Goal: Transaction & Acquisition: Purchase product/service

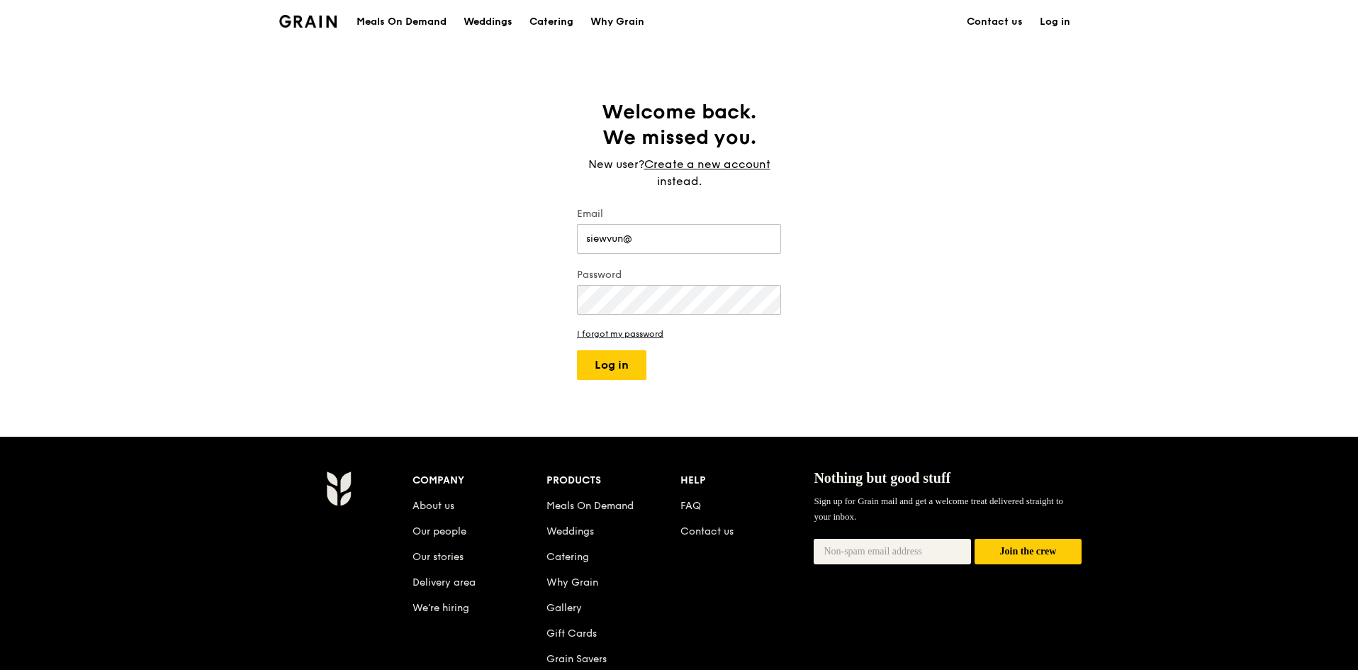
type input "[EMAIL_ADDRESS][DOMAIN_NAME]"
click at [620, 363] on button "Log in" at bounding box center [611, 365] width 69 height 30
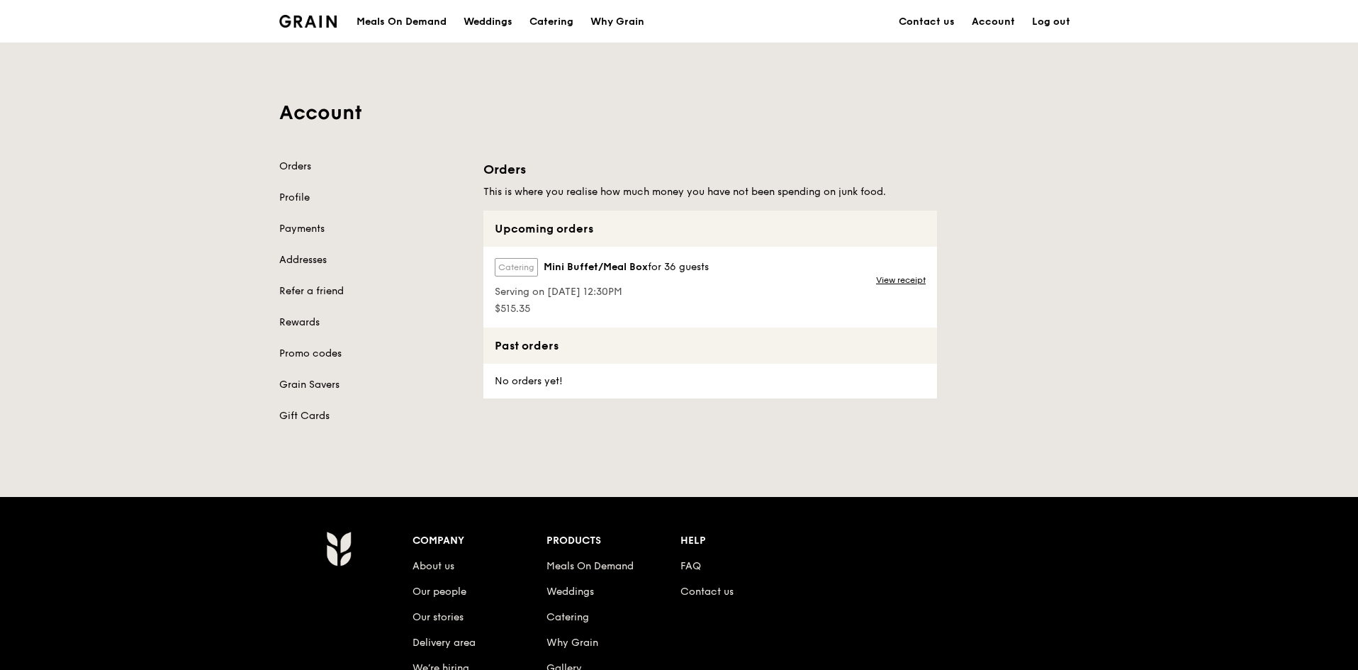
click at [510, 298] on span "Serving on [DATE] 12:30PM" at bounding box center [602, 292] width 214 height 14
click at [897, 279] on link "View receipt" at bounding box center [901, 279] width 50 height 11
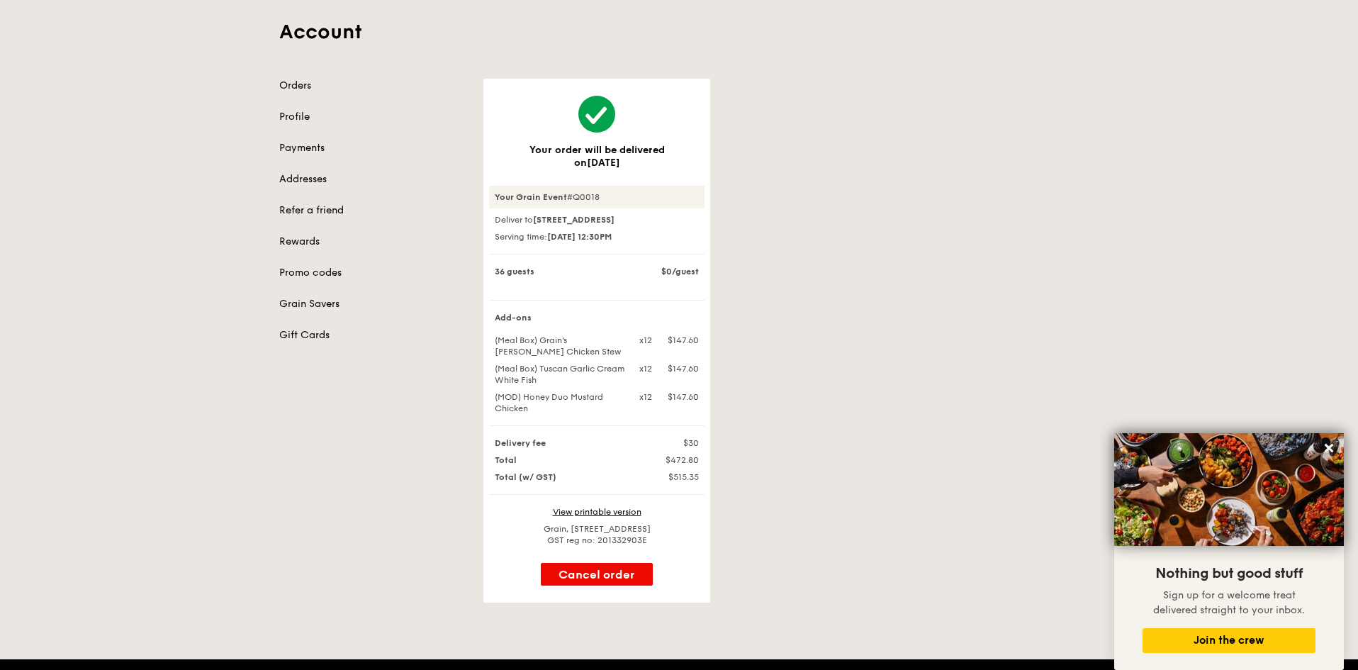
scroll to position [67, 0]
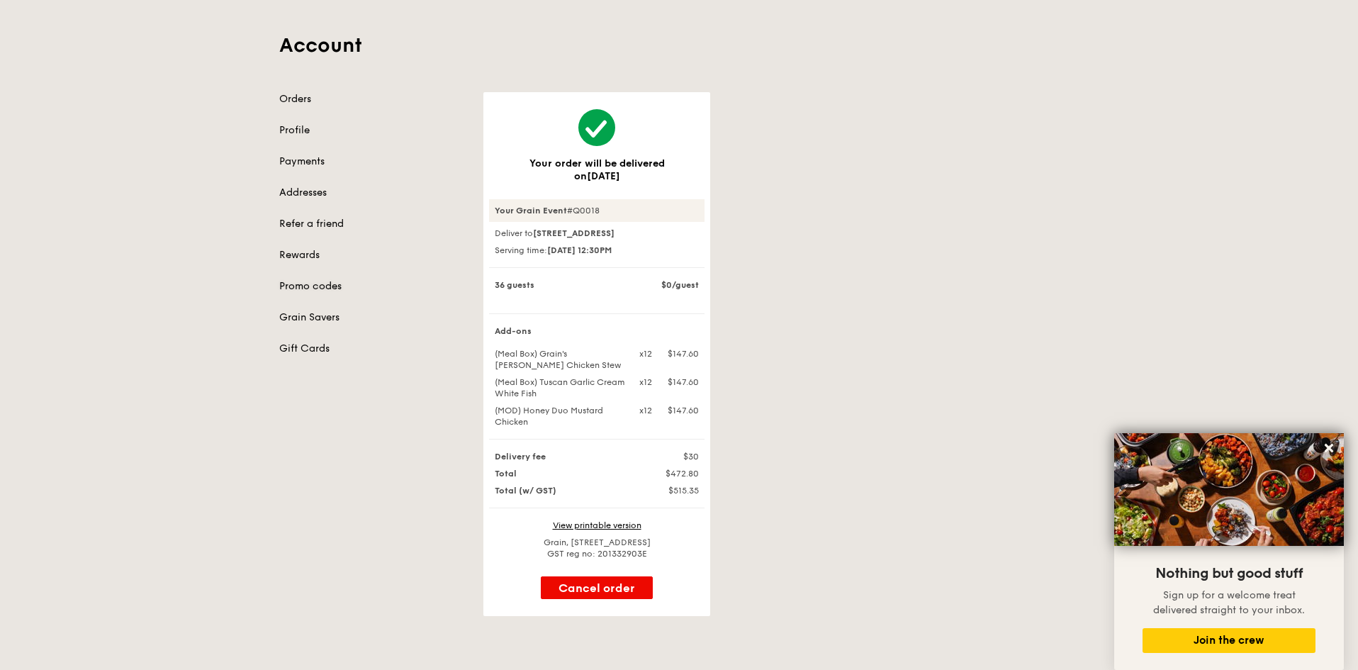
click at [303, 285] on link "Promo codes" at bounding box center [372, 286] width 187 height 14
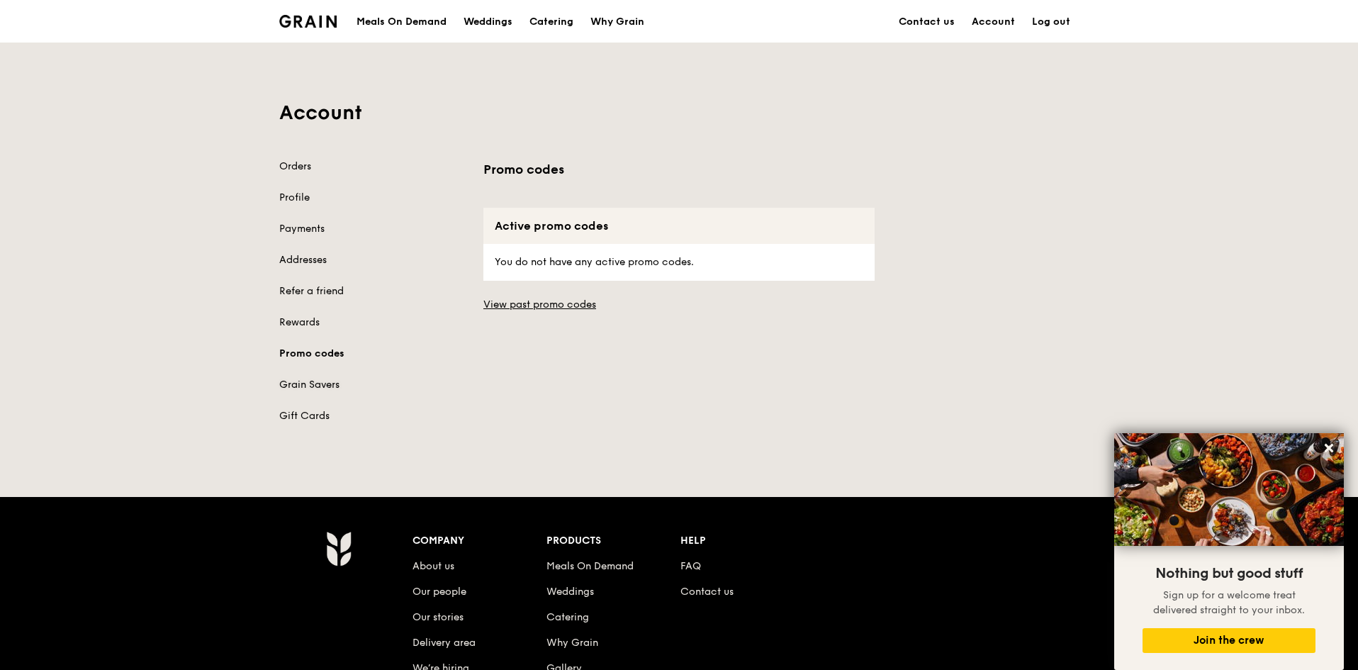
click at [296, 386] on link "Grain Savers" at bounding box center [372, 385] width 187 height 14
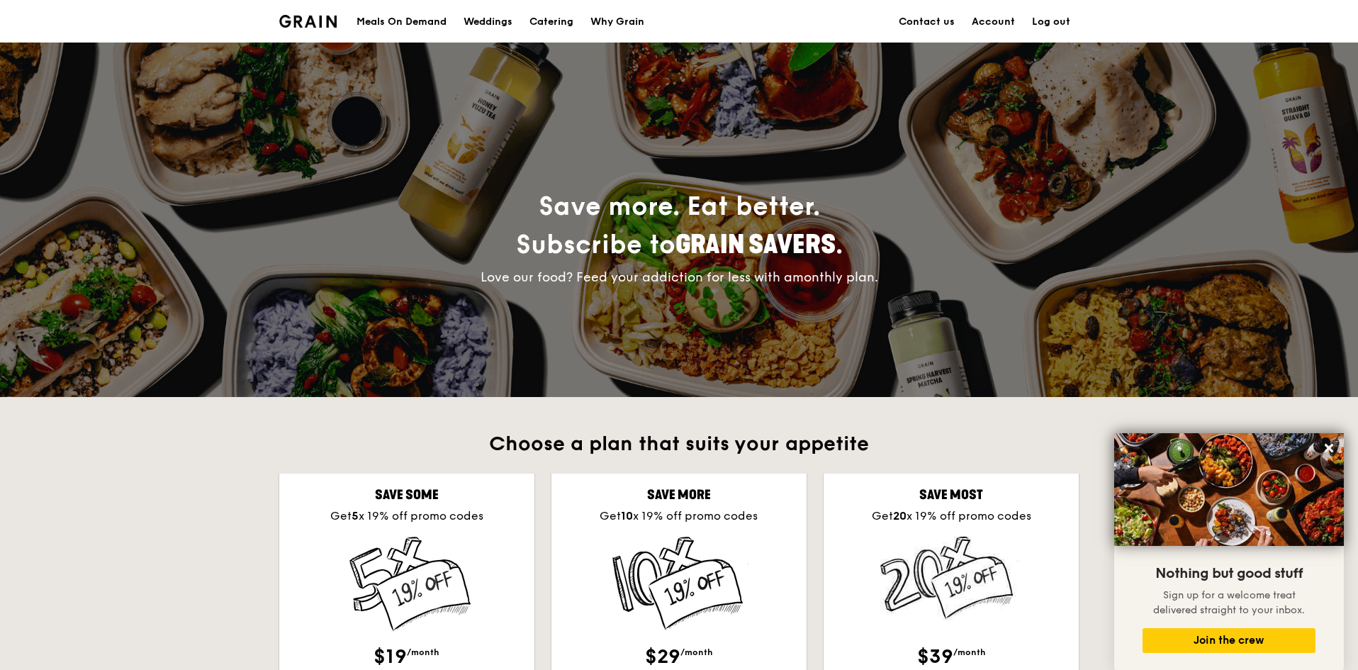
click at [398, 26] on div "Meals On Demand" at bounding box center [401, 22] width 90 height 43
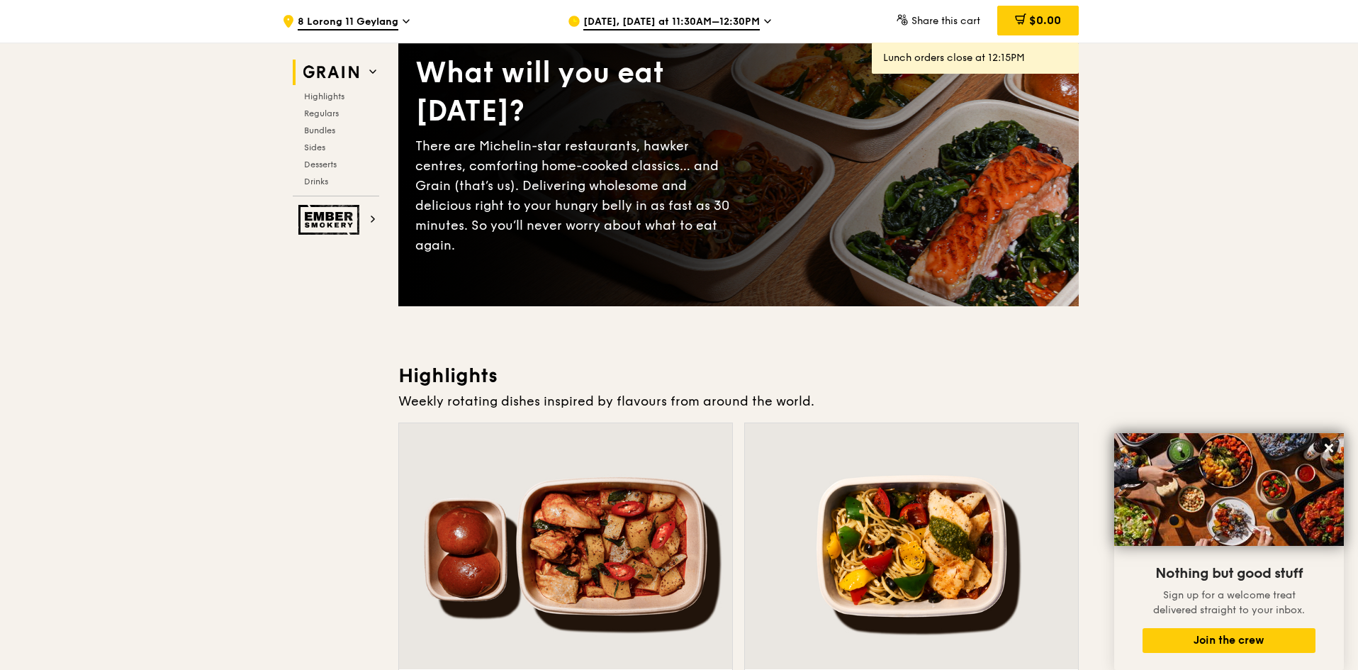
scroll to position [91, 0]
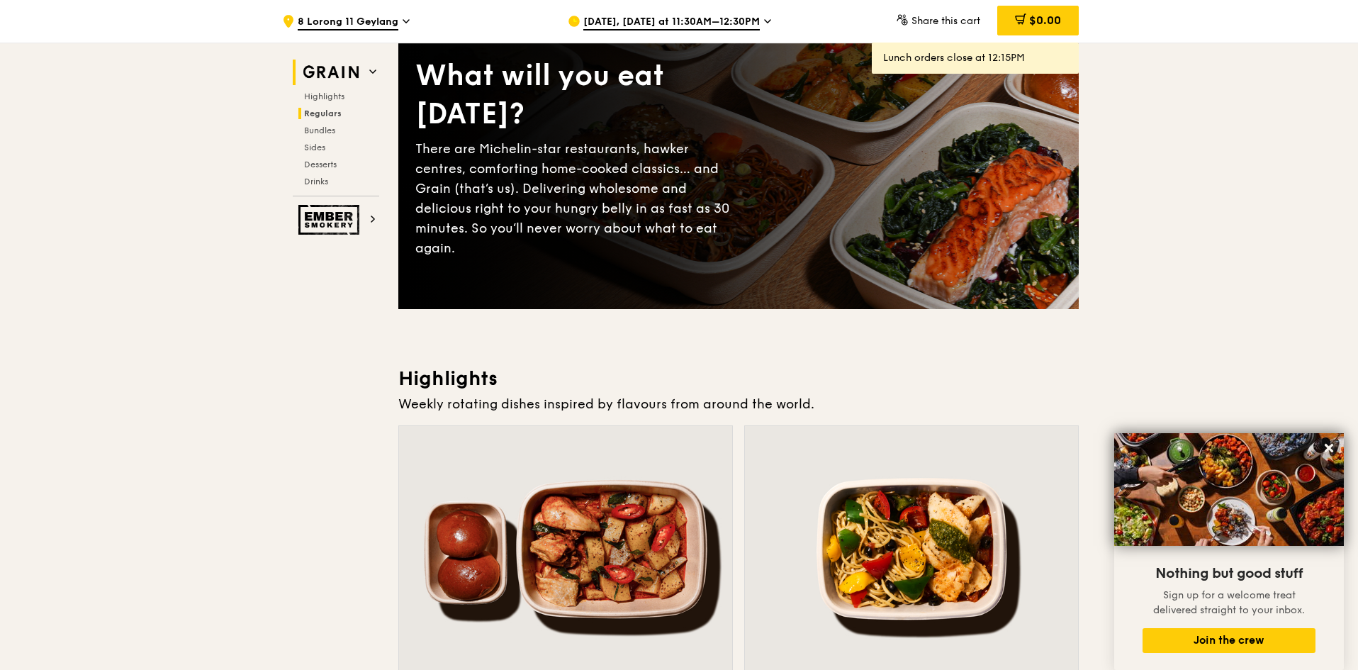
click at [313, 111] on span "Regulars" at bounding box center [323, 113] width 38 height 10
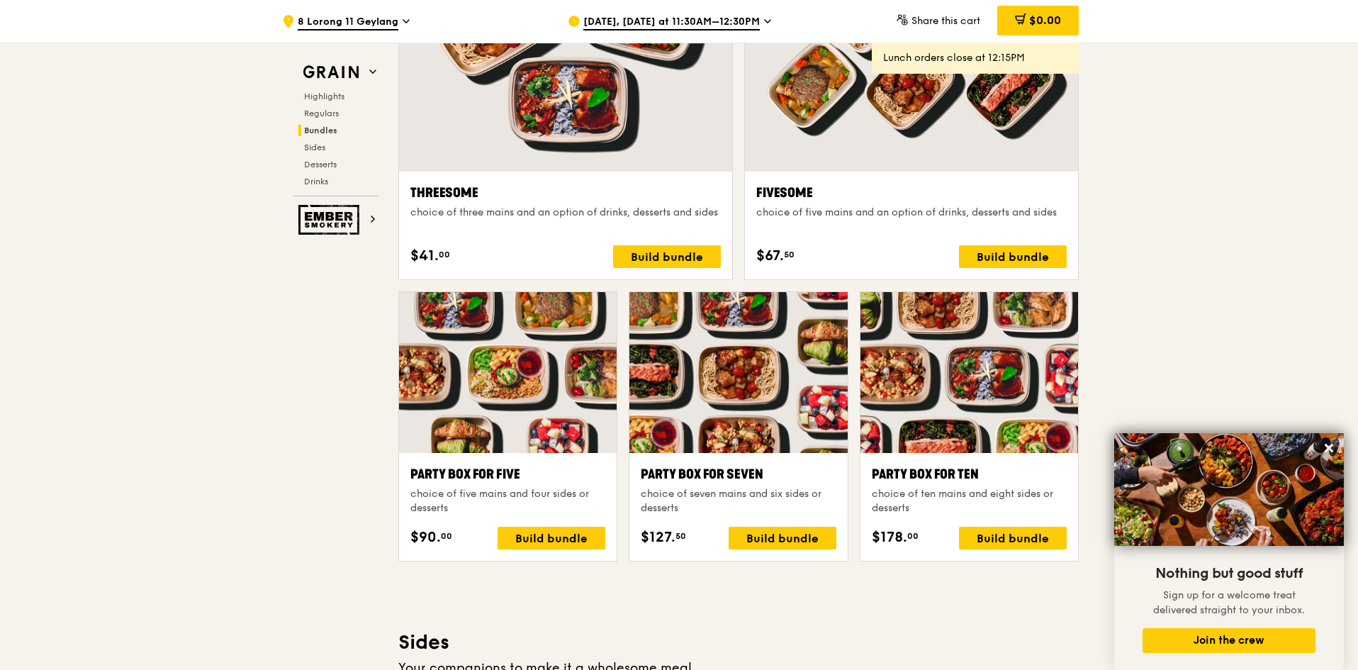
scroll to position [2582, 0]
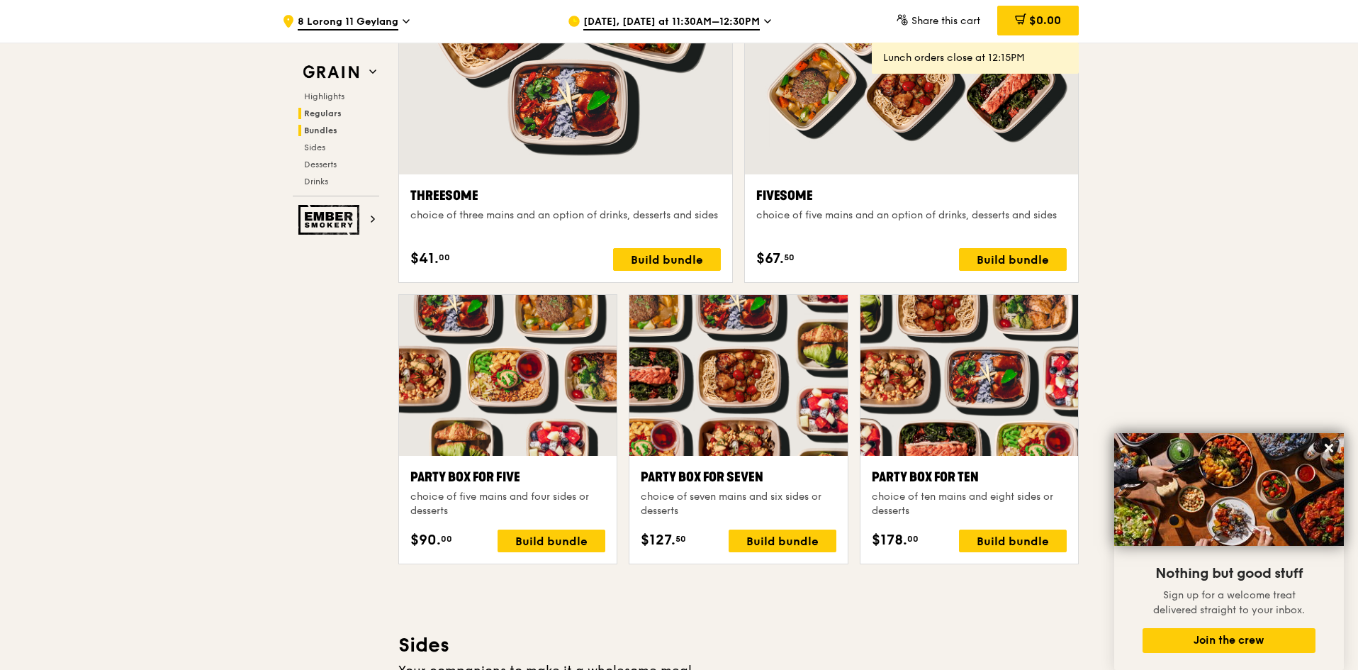
click at [321, 114] on span "Regulars" at bounding box center [323, 113] width 38 height 10
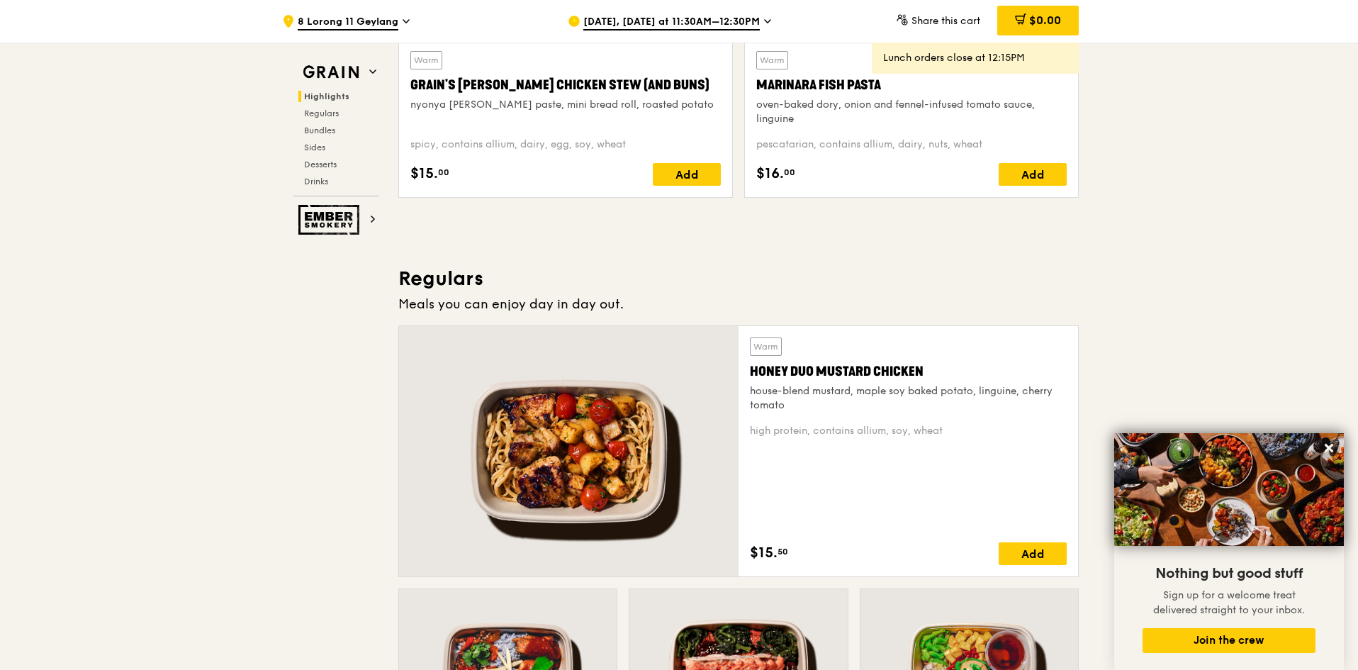
scroll to position [721, 0]
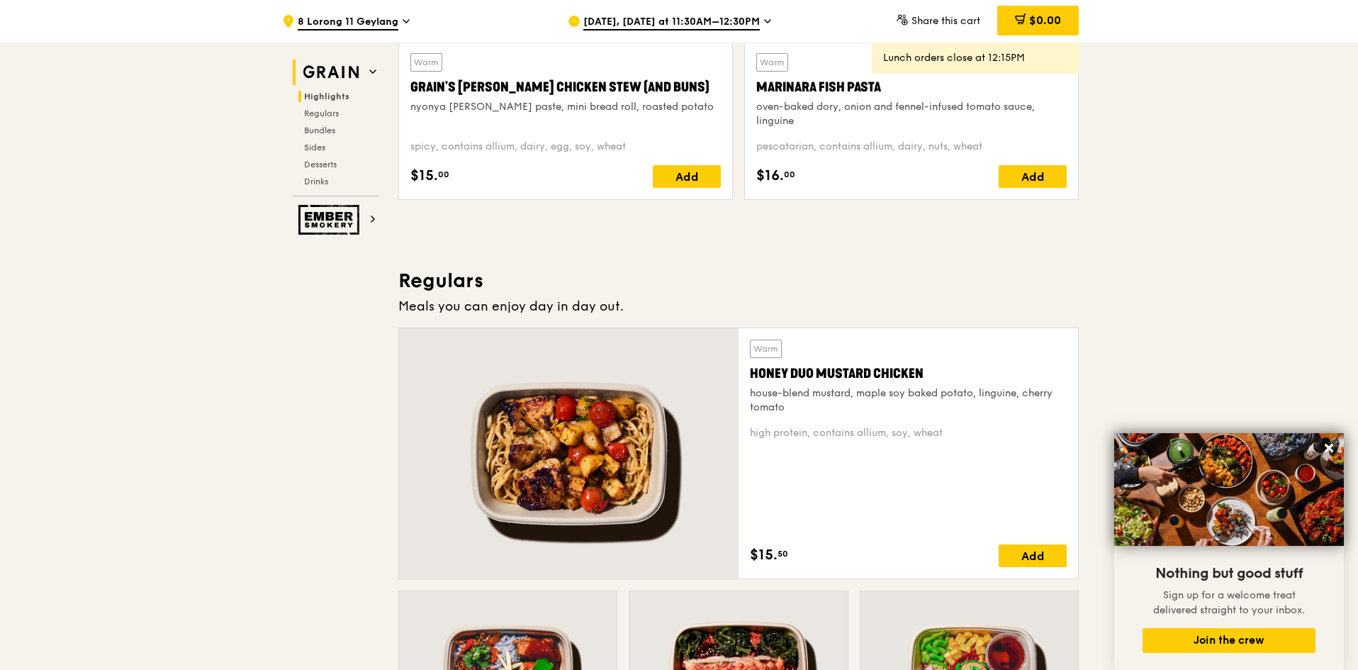
click at [361, 72] on img at bounding box center [330, 73] width 65 height 26
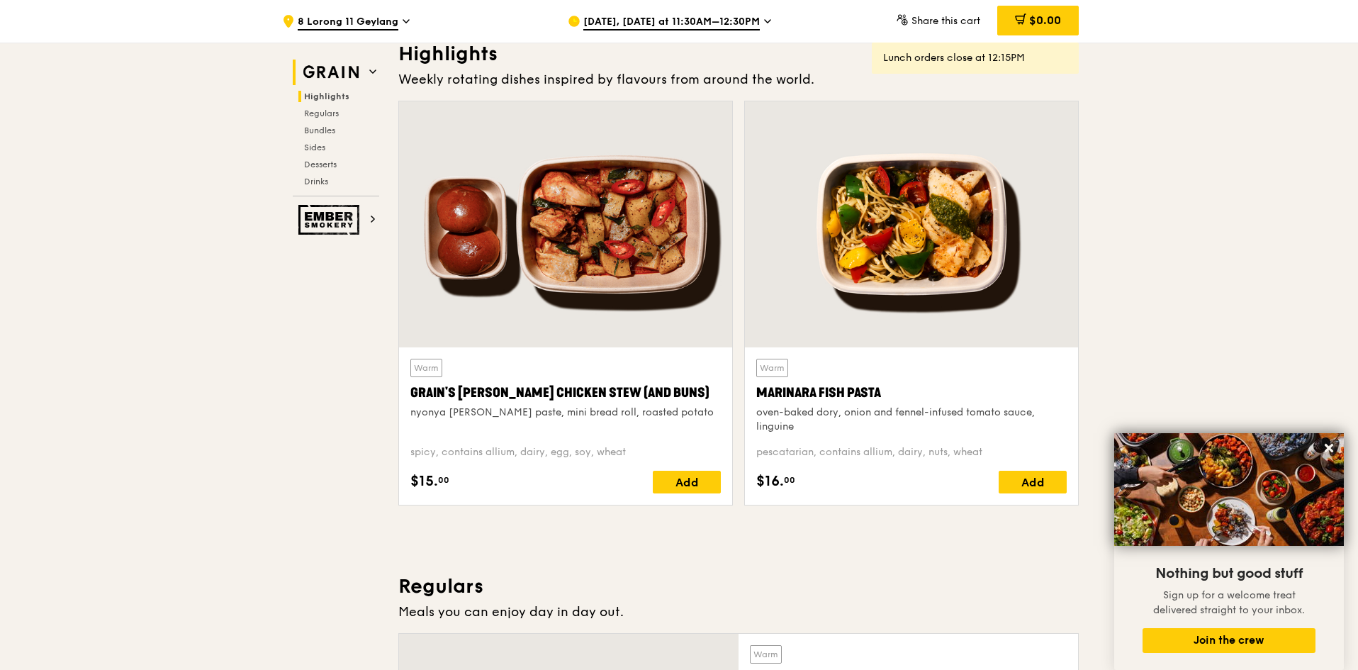
scroll to position [400, 0]
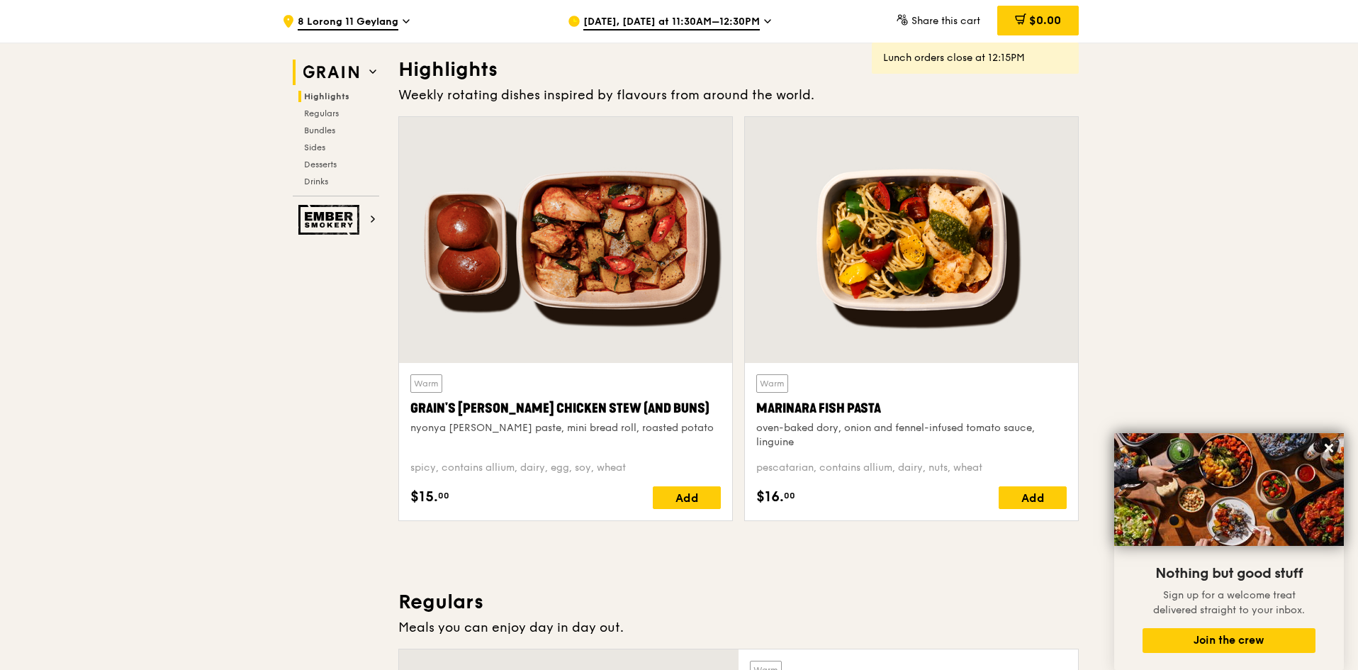
click at [361, 72] on img at bounding box center [330, 73] width 65 height 26
click at [319, 67] on img at bounding box center [330, 73] width 65 height 26
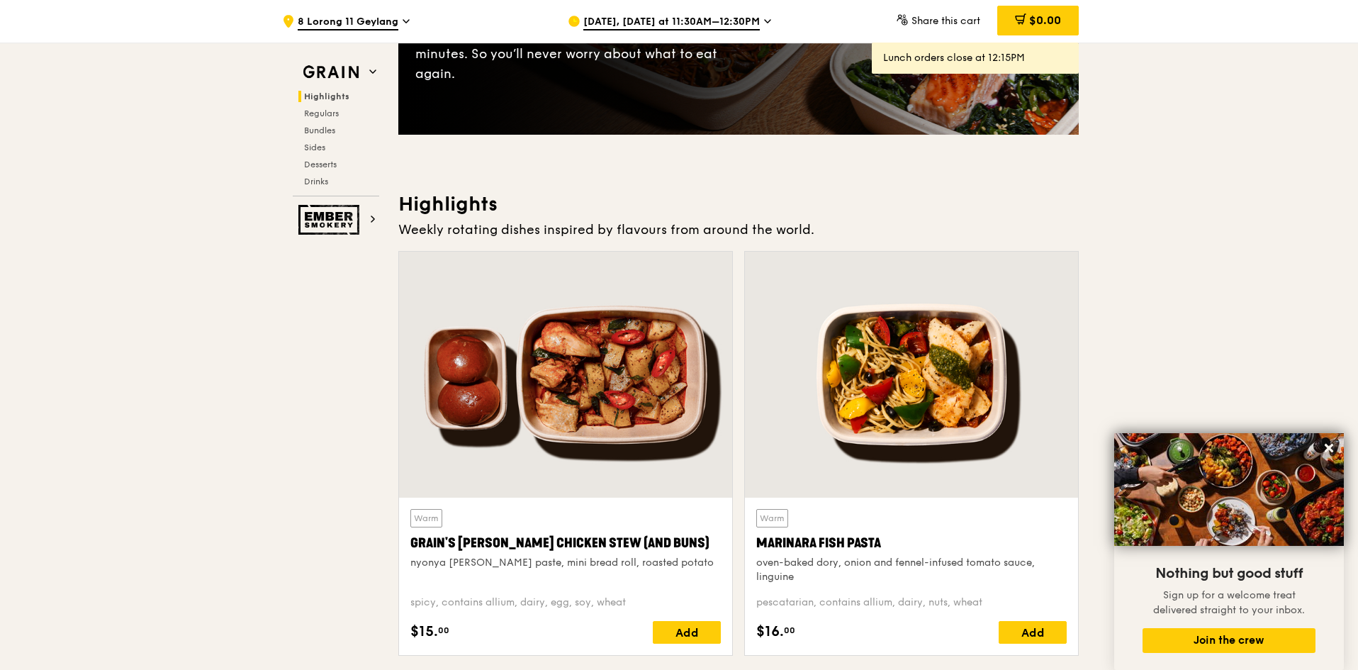
scroll to position [0, 0]
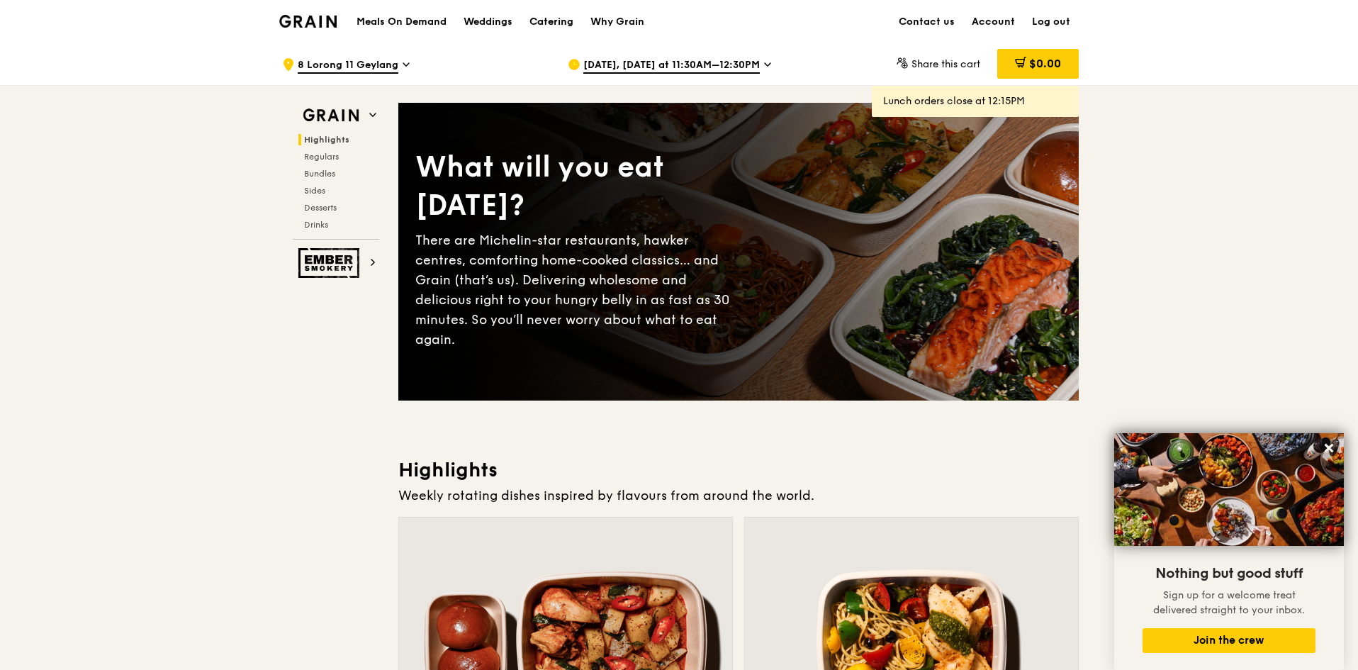
click at [549, 22] on div "Catering" at bounding box center [551, 22] width 44 height 43
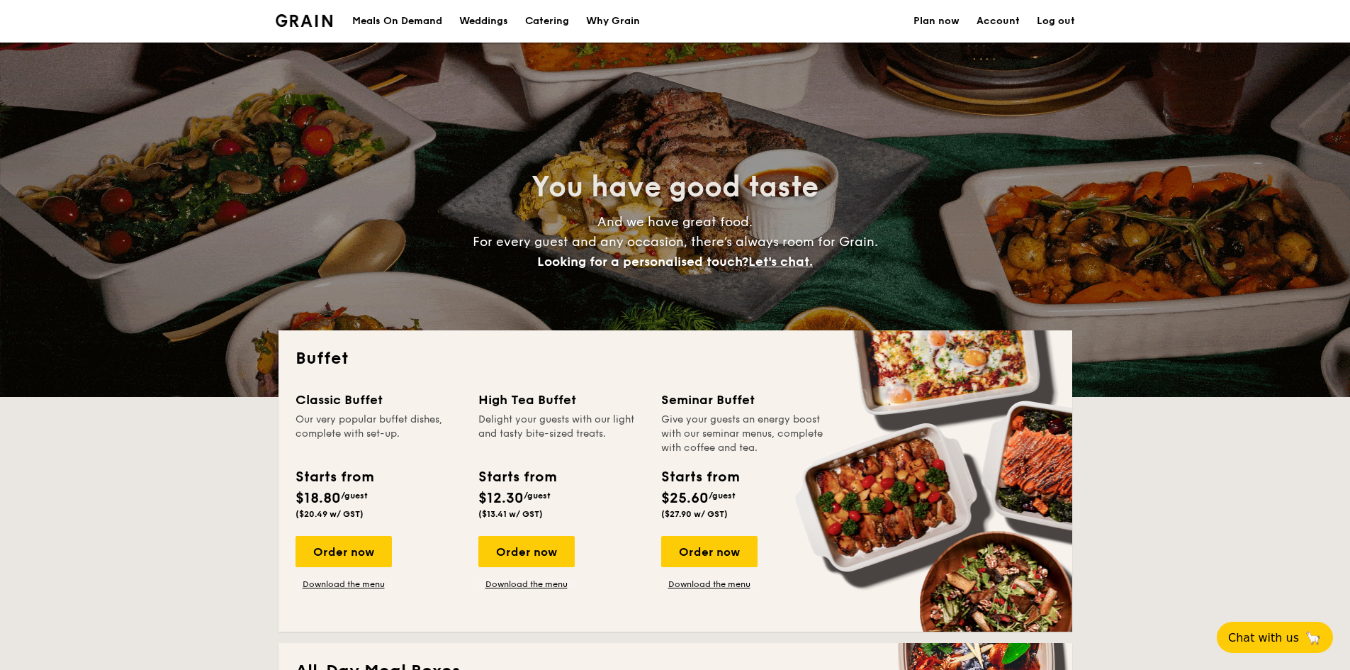
select select
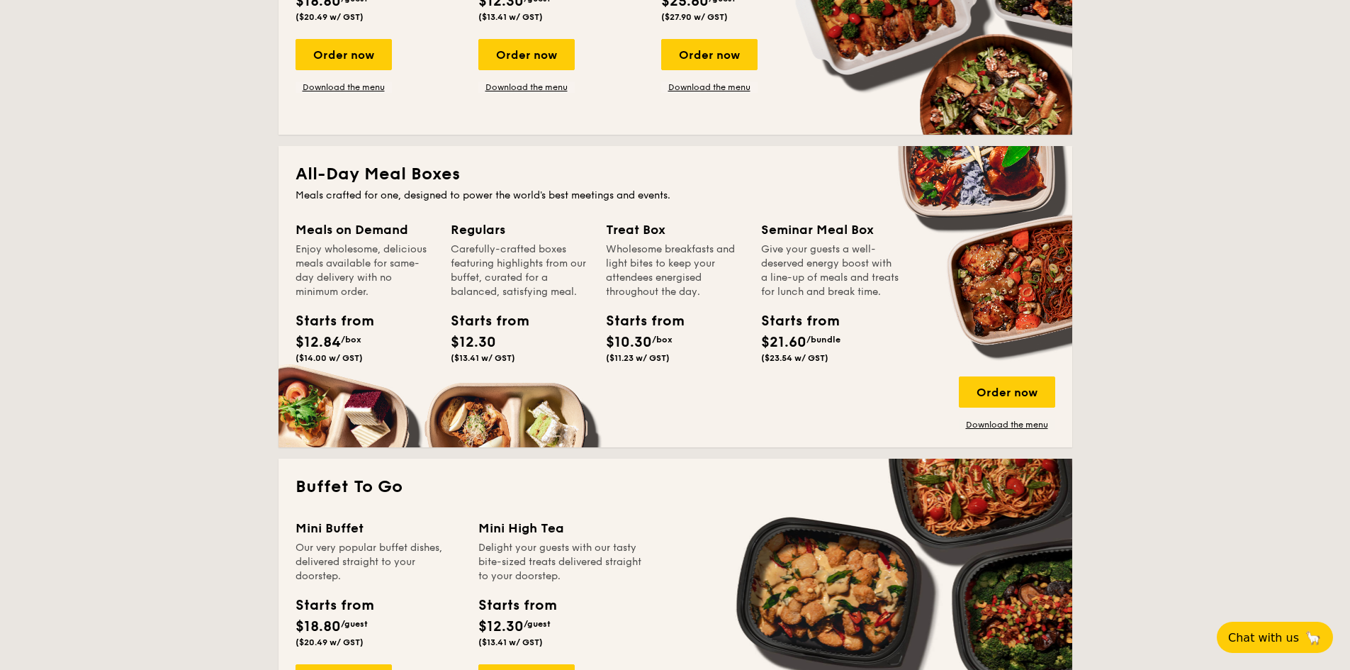
scroll to position [500, 0]
